Goal: Find specific page/section: Find specific page/section

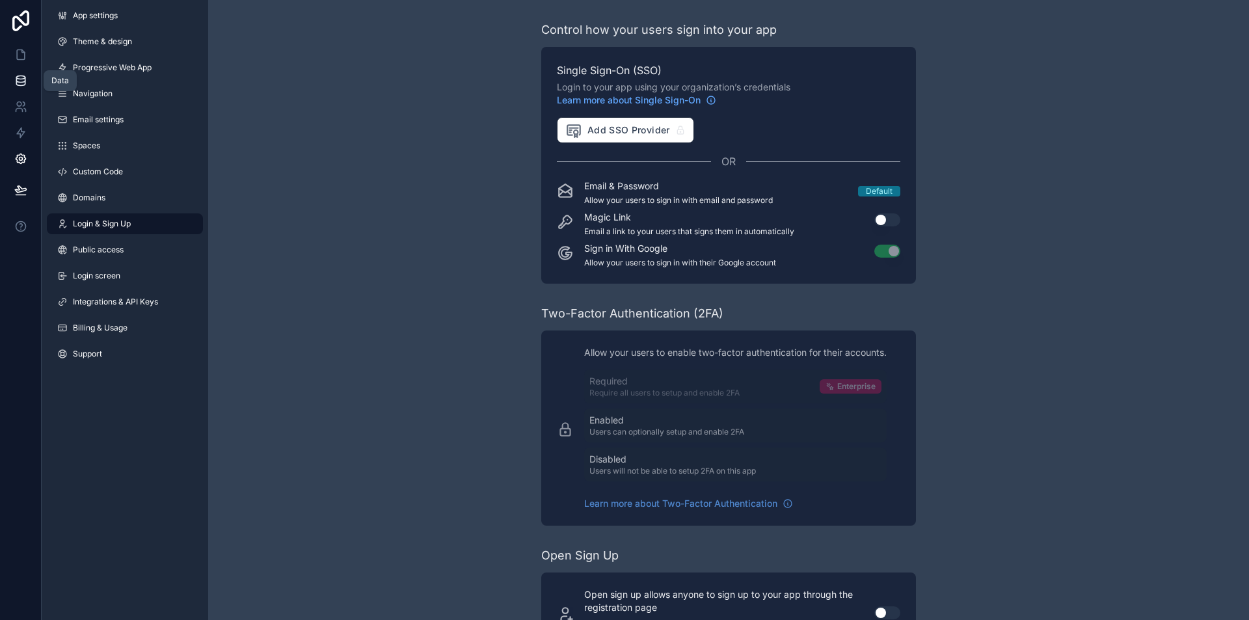
click at [18, 79] on icon at bounding box center [20, 77] width 8 height 3
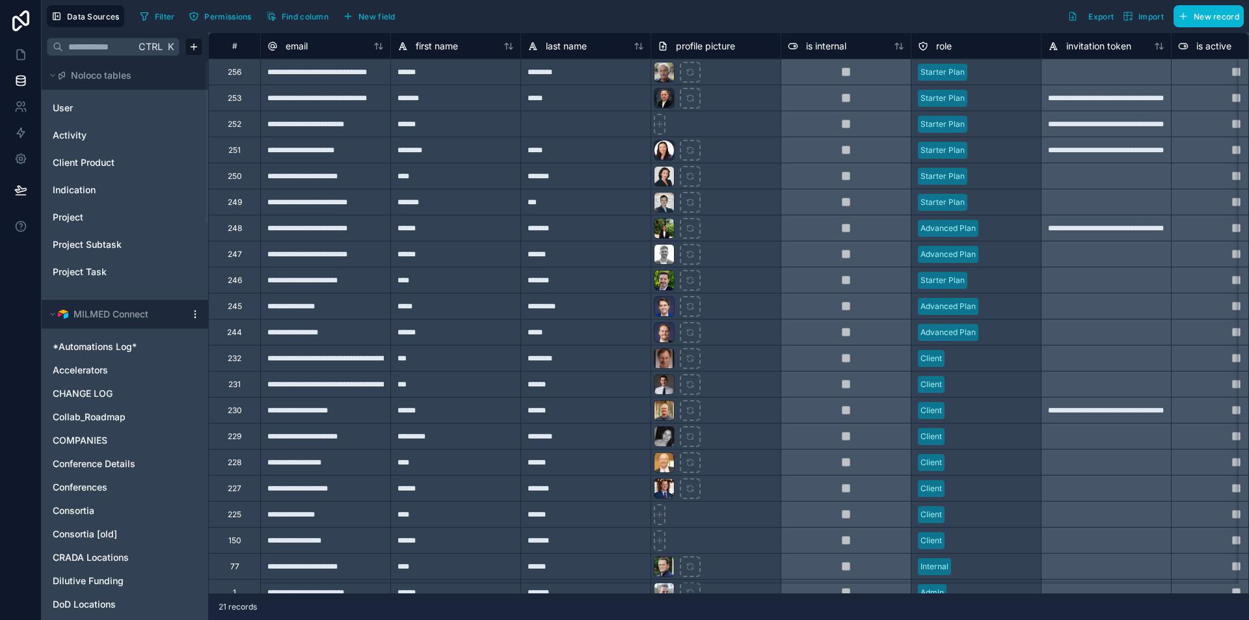
click at [923, 45] on icon at bounding box center [923, 45] width 1 height 1
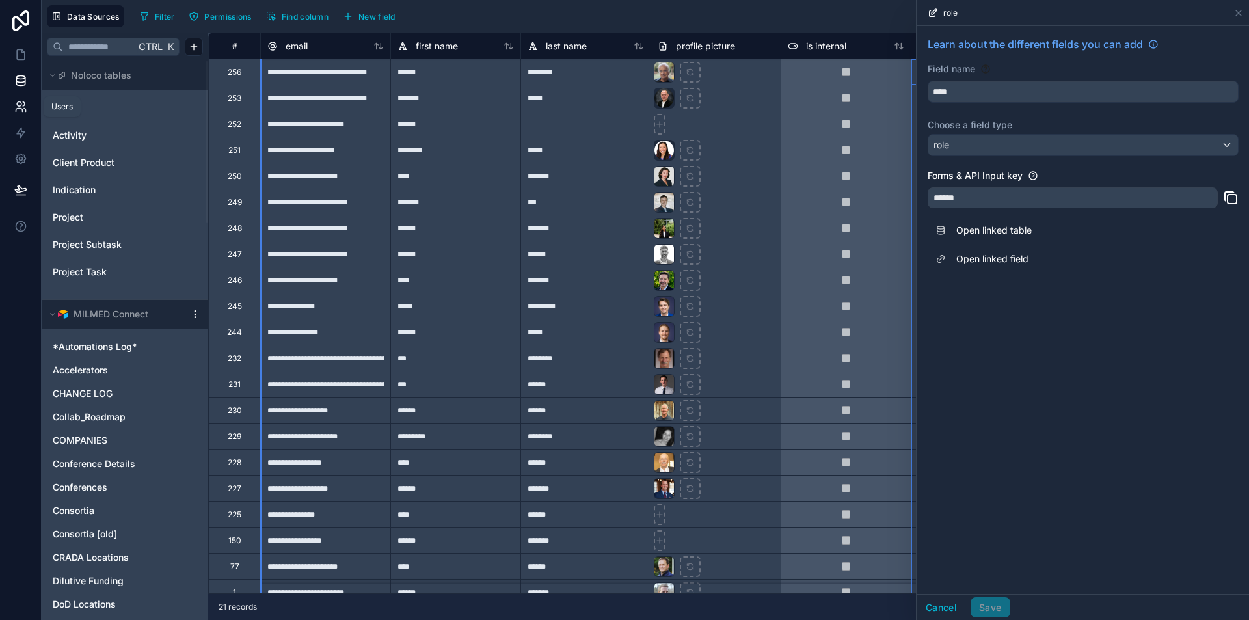
click at [14, 108] on icon at bounding box center [20, 106] width 13 height 13
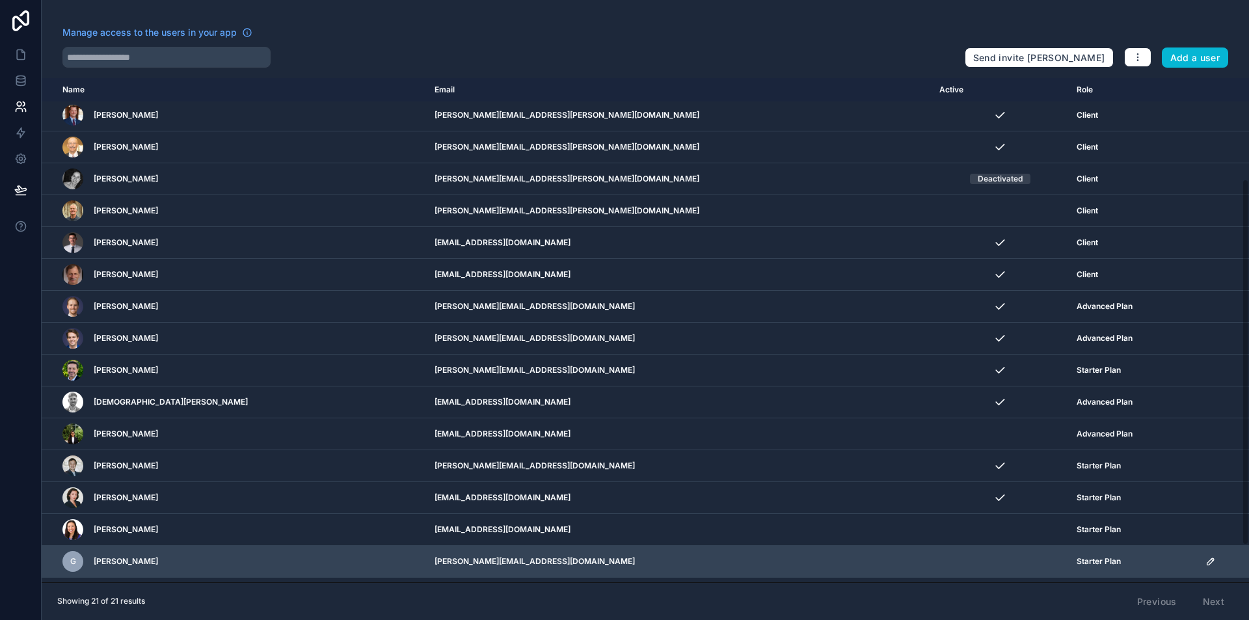
scroll to position [189, 0]
